Goal: Answer question/provide support

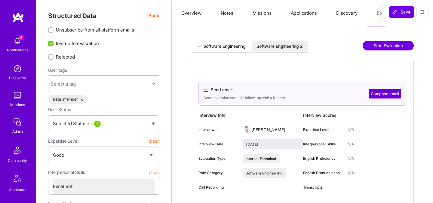
select select "4"
select select "7"
select select "US"
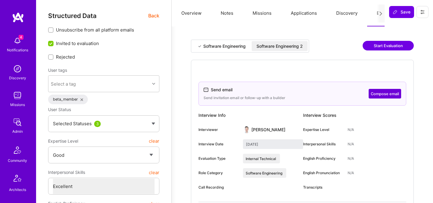
select select "Right Now"
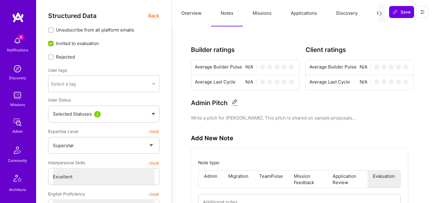
select select "7"
select select "6"
select select "IN"
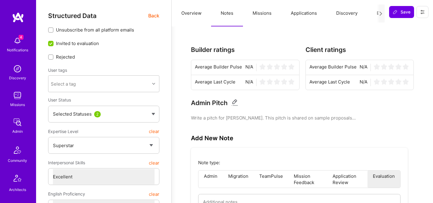
select select "Right Now"
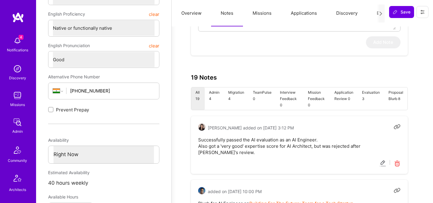
click at [255, 142] on pre "Successfully passed the AI evaluation as an AI Engineer. Also got a 'very good'…" at bounding box center [299, 146] width 202 height 19
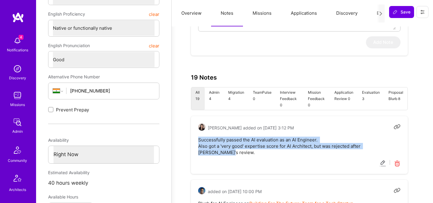
drag, startPoint x: 391, startPoint y: 145, endPoint x: 196, endPoint y: 141, distance: 195.0
click at [196, 141] on div "[PERSON_NAME] added on [DATE] 3:12 PM Successfully passed the AI evaluation as …" at bounding box center [299, 145] width 217 height 58
copy pre "Successfully passed the AI evaluation as an AI Engineer. Also got a 'very good'…"
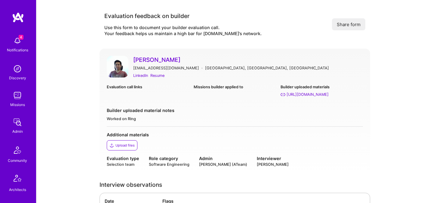
scroll to position [129, 0]
